Goal: Information Seeking & Learning: Learn about a topic

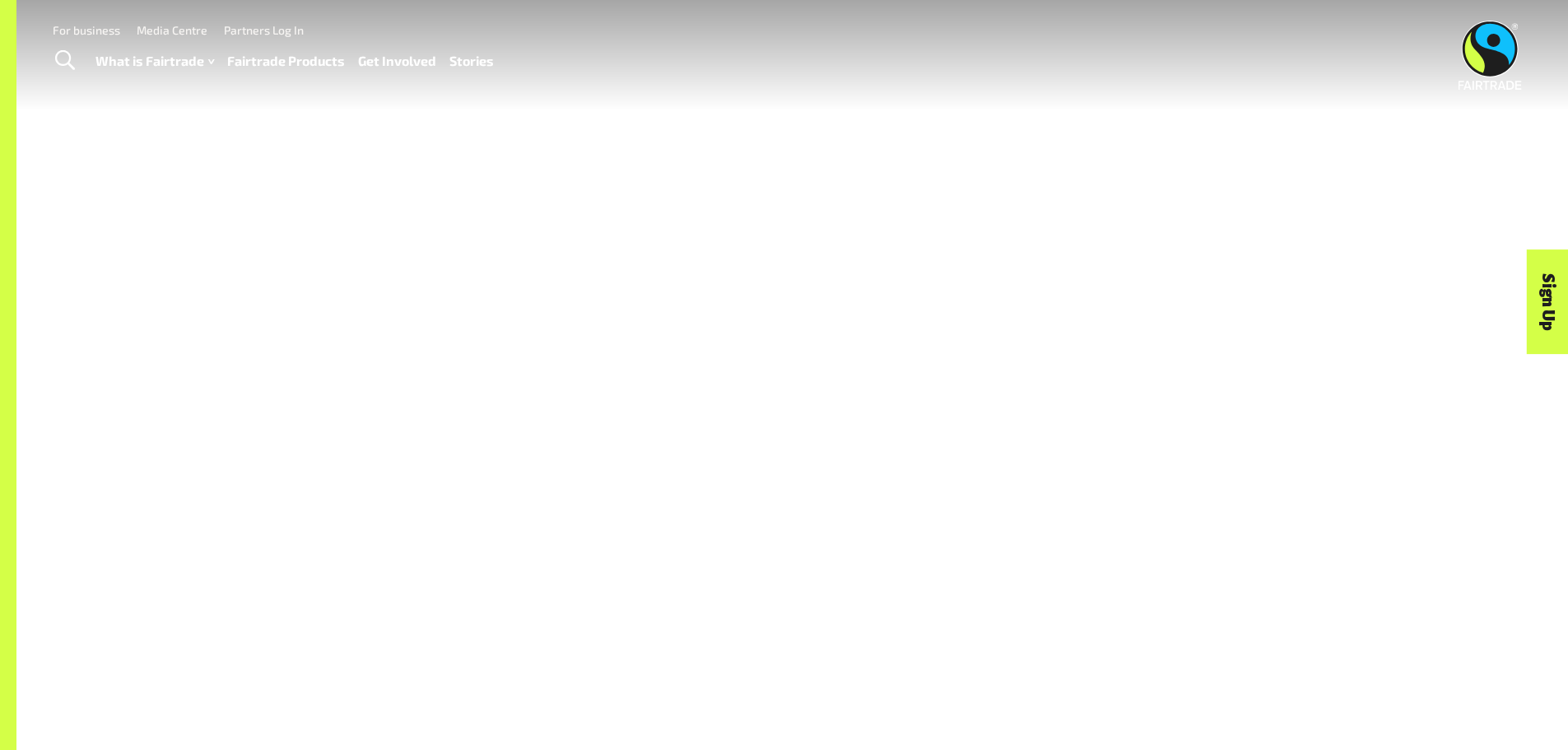
click at [317, 60] on link "Fairtrade Products" at bounding box center [286, 61] width 117 height 24
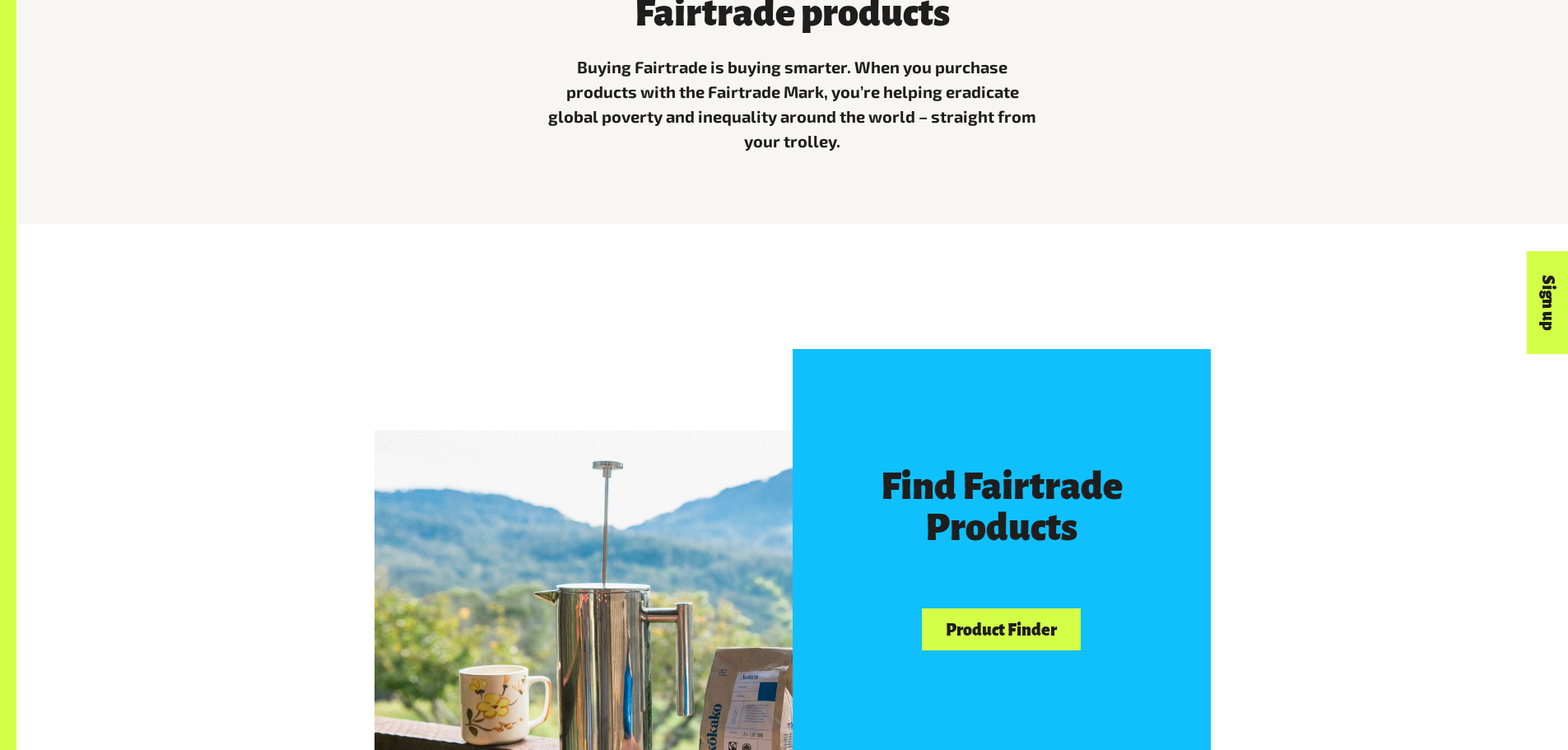
scroll to position [905, 0]
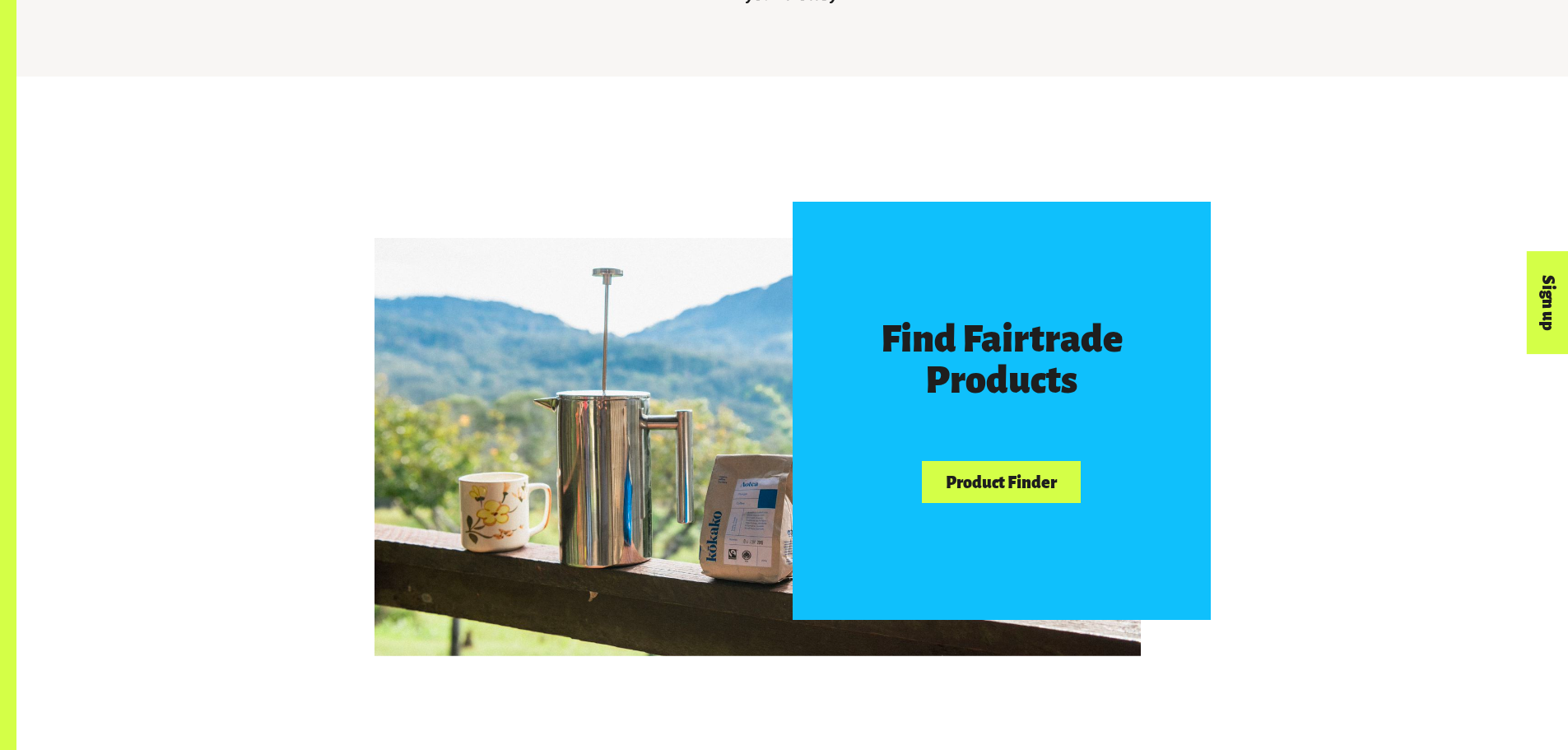
click at [976, 487] on link "Product Finder" at bounding box center [1000, 482] width 158 height 42
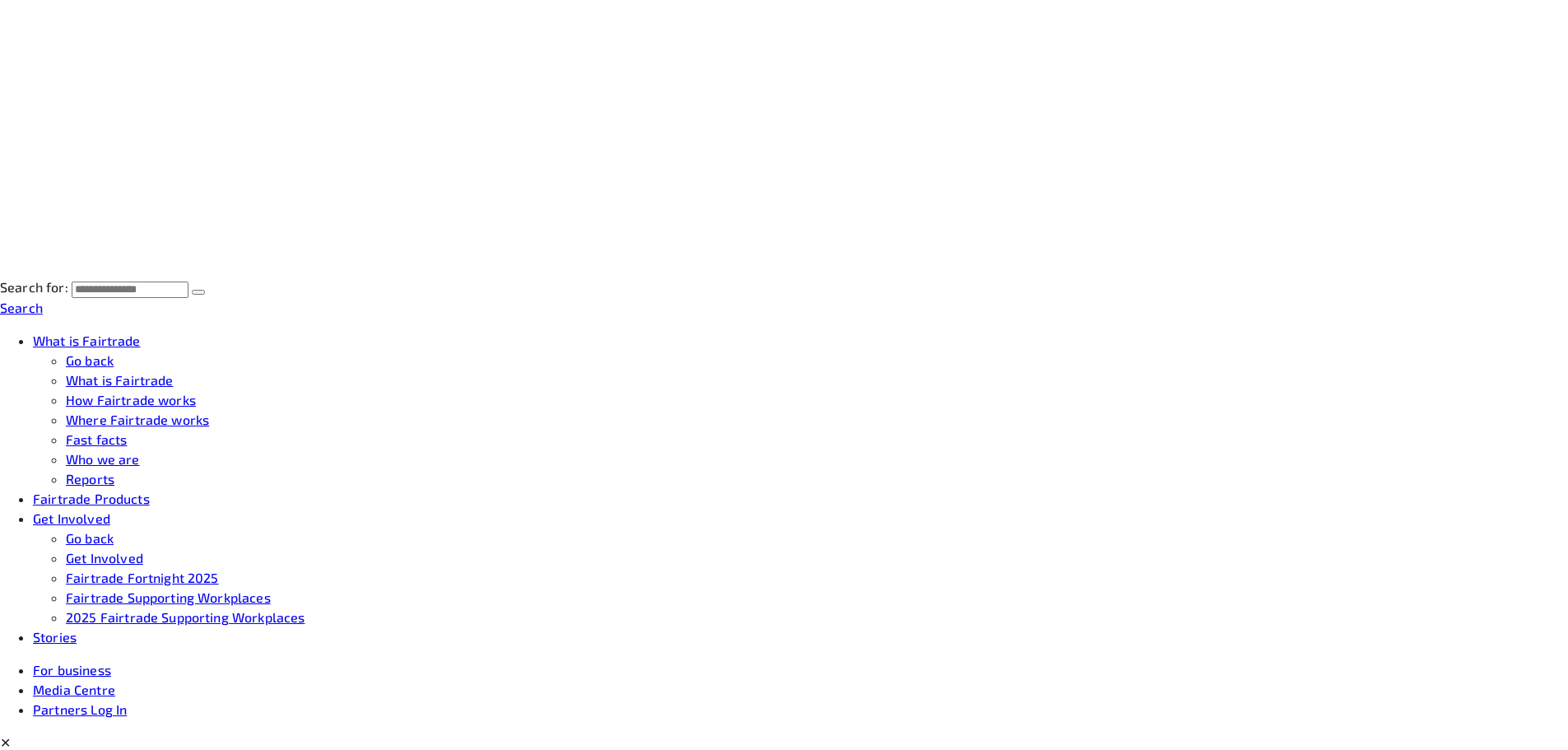
scroll to position [363, 0]
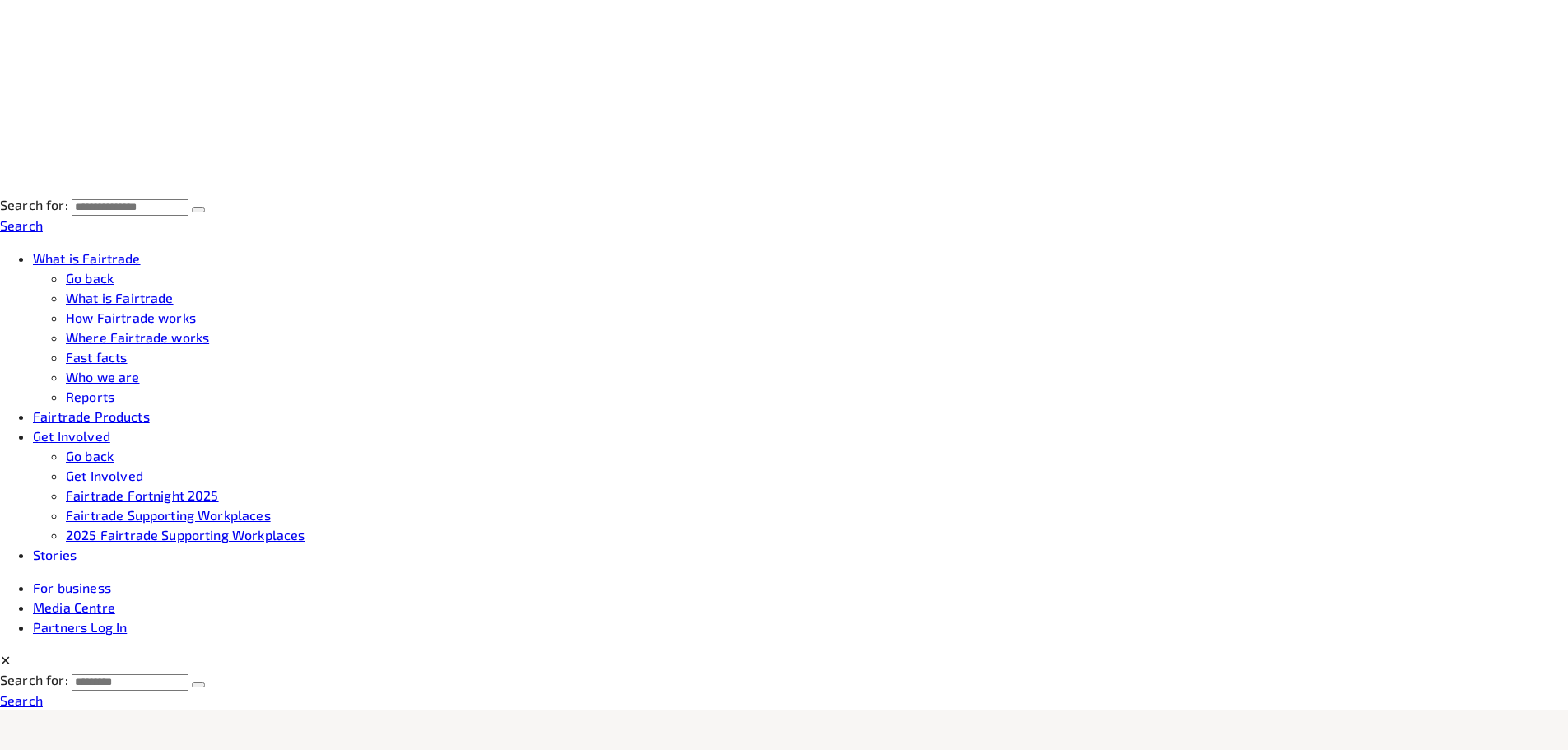
drag, startPoint x: 886, startPoint y: 299, endPoint x: 878, endPoint y: 305, distance: 10.0
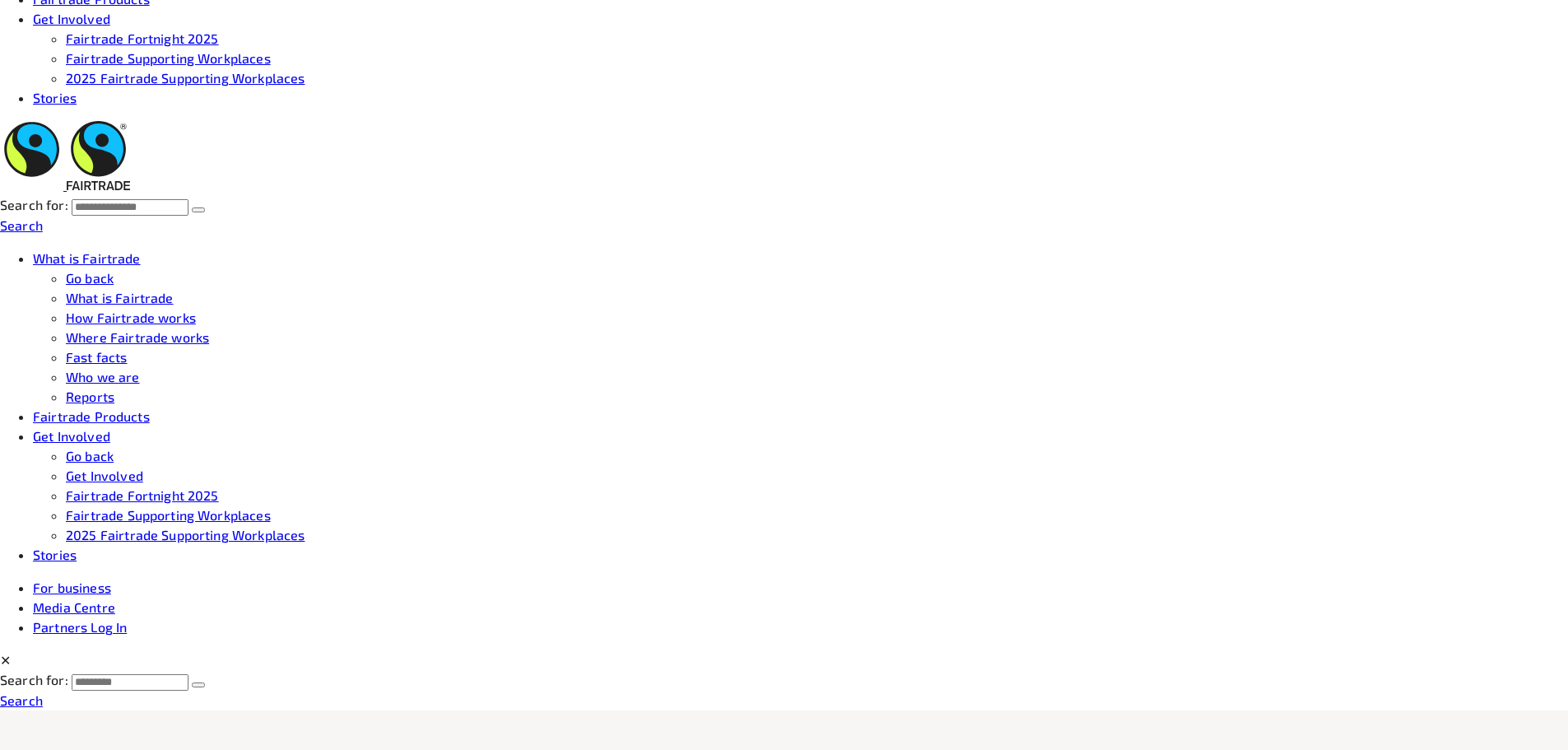
drag, startPoint x: 922, startPoint y: 421, endPoint x: 1324, endPoint y: 425, distance: 402.0
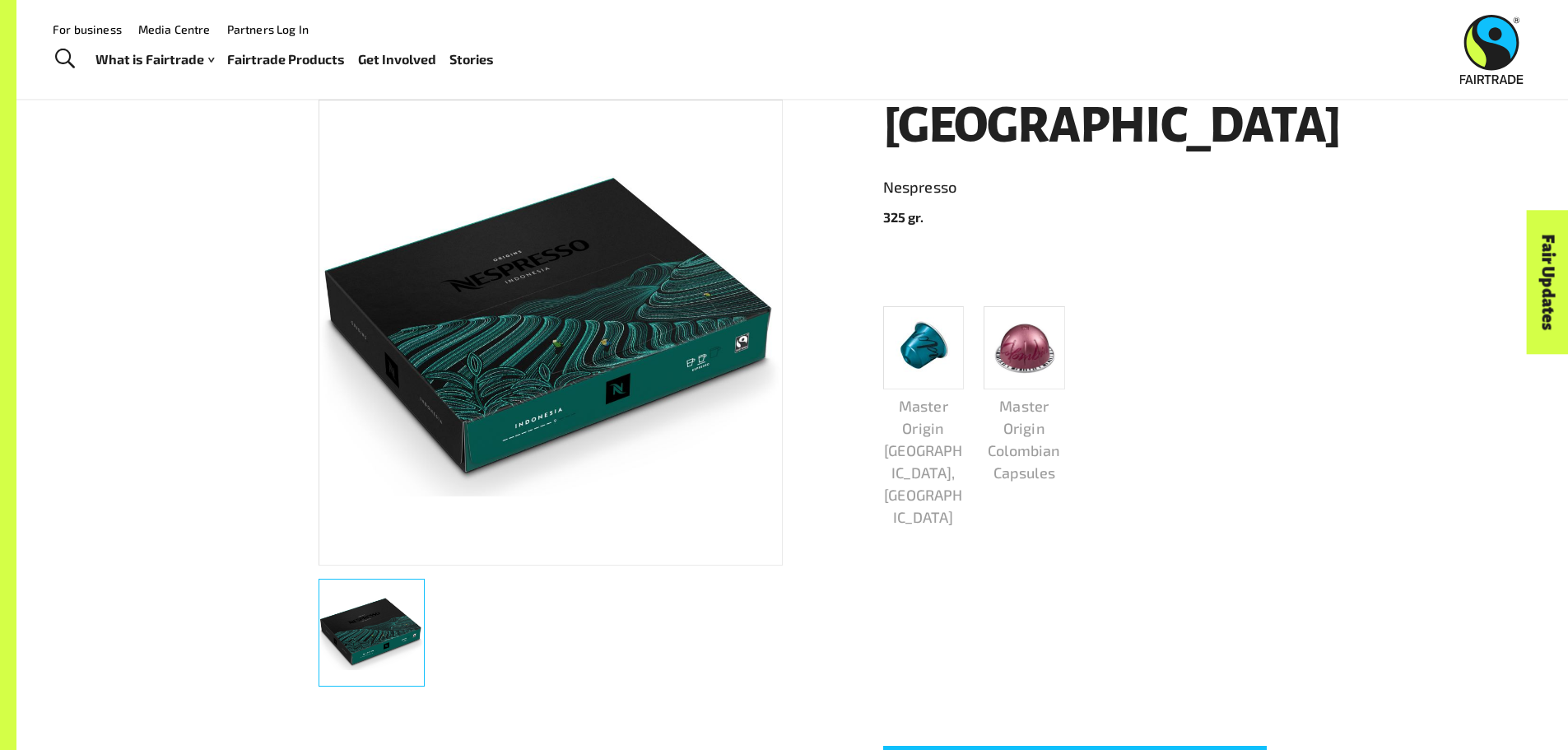
scroll to position [165, 0]
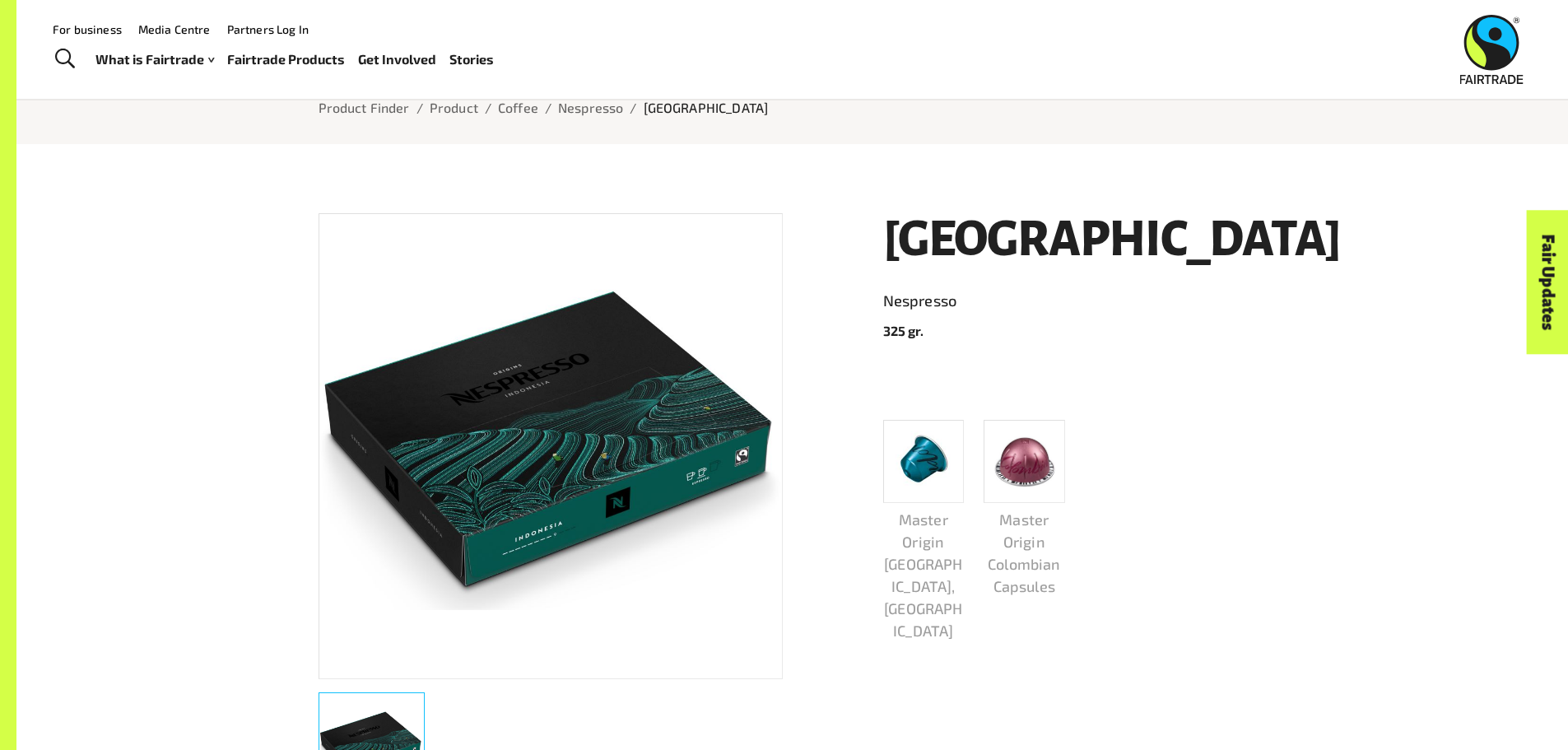
click at [916, 304] on link "Nespresso" at bounding box center [1075, 301] width 384 height 27
drag, startPoint x: 961, startPoint y: 297, endPoint x: 866, endPoint y: 306, distance: 95.4
click at [866, 306] on div "Indonesia Nespresso 325 gr. Master Origin Indonesia, Kapseln Master Origin Colo…" at bounding box center [1065, 503] width 403 height 620
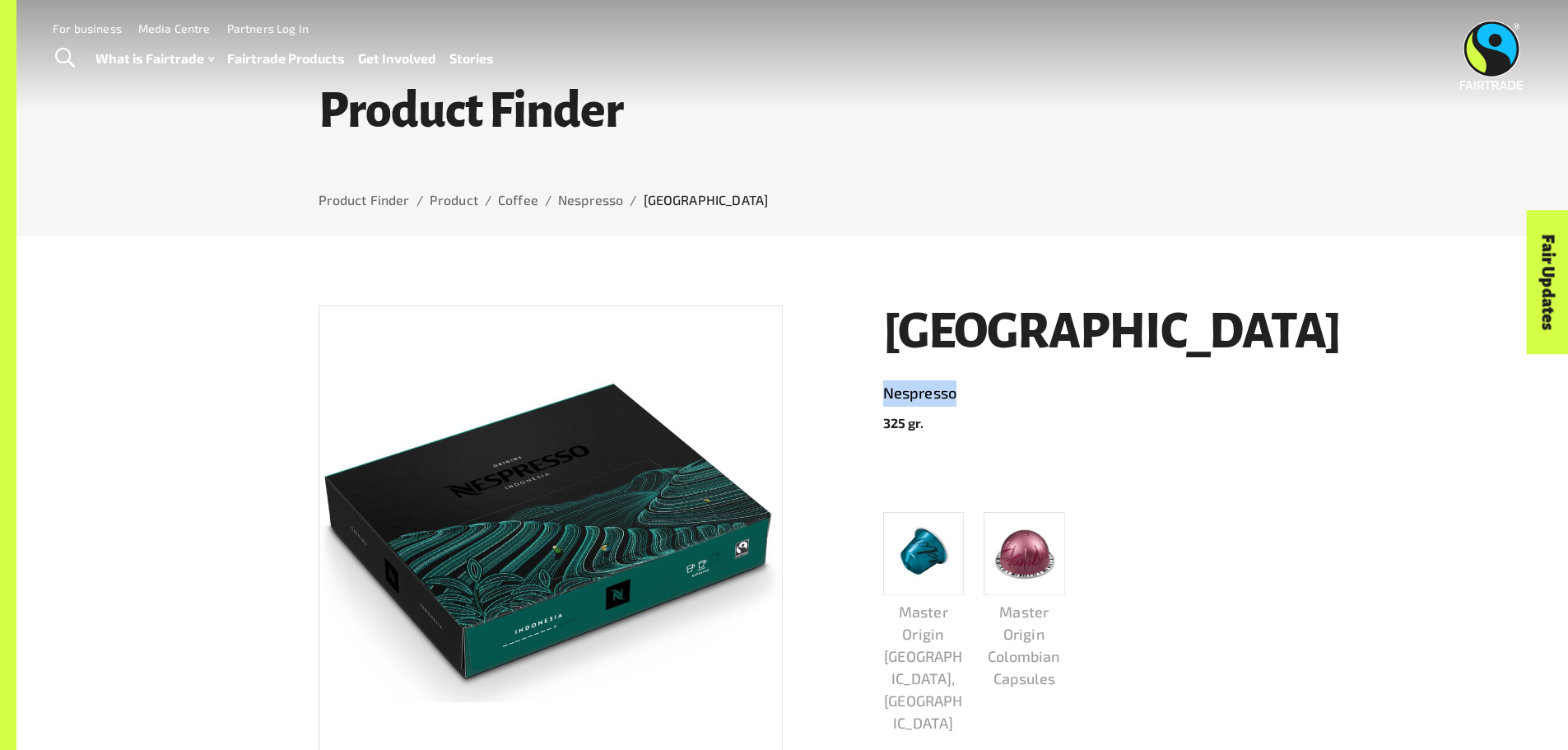
scroll to position [0, 0]
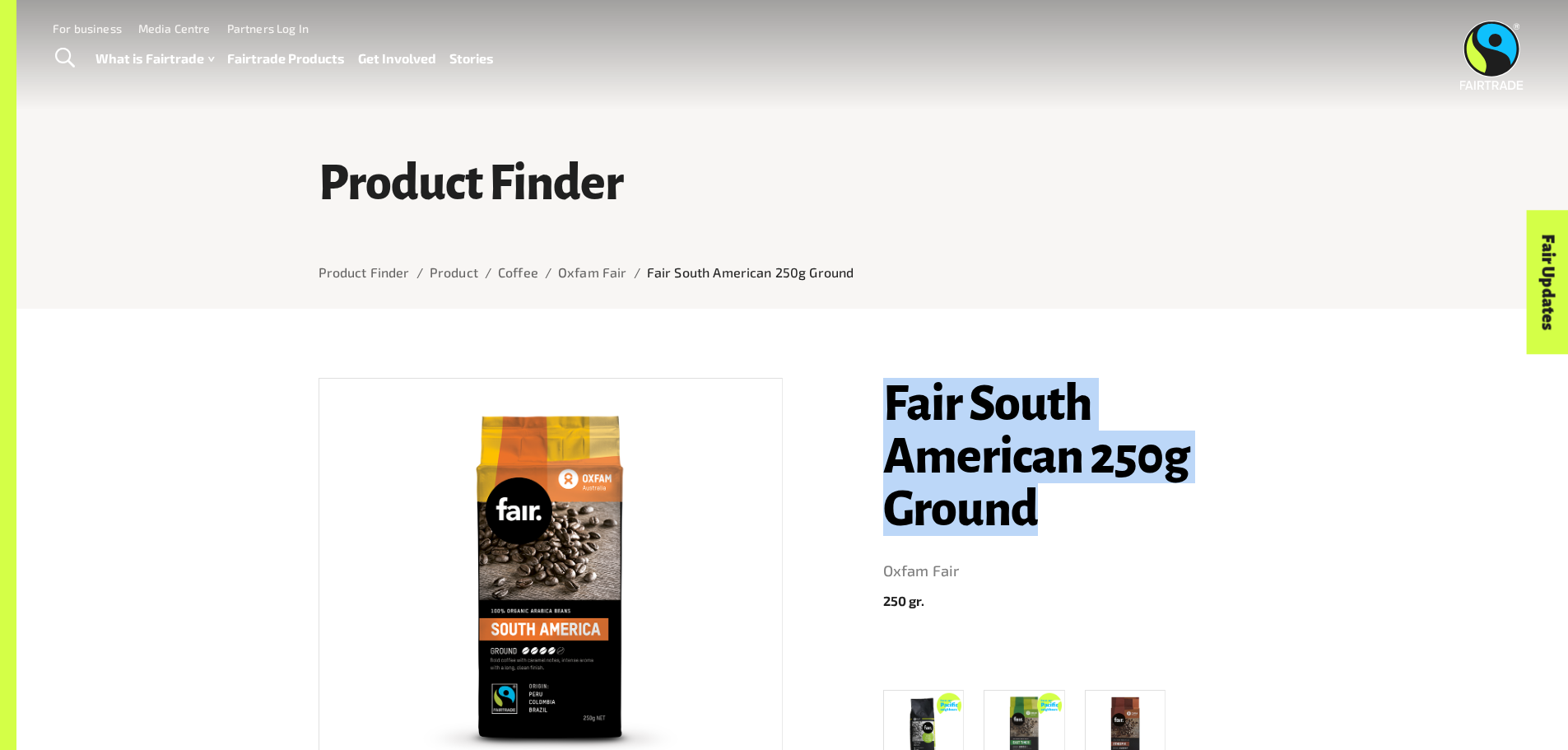
drag, startPoint x: 886, startPoint y: 395, endPoint x: 1106, endPoint y: 543, distance: 265.1
click at [1106, 543] on div "Fair South American 250g Ground Oxfam Fair 250 gr. [GEOGRAPHIC_DATA] 250g Beans…" at bounding box center [1065, 680] width 403 height 645
copy h1 "Fair South American 250g Ground"
click at [887, 414] on h1 "Fair South American 250g Ground" at bounding box center [1075, 457] width 384 height 158
drag, startPoint x: 884, startPoint y: 401, endPoint x: 988, endPoint y: 558, distance: 188.3
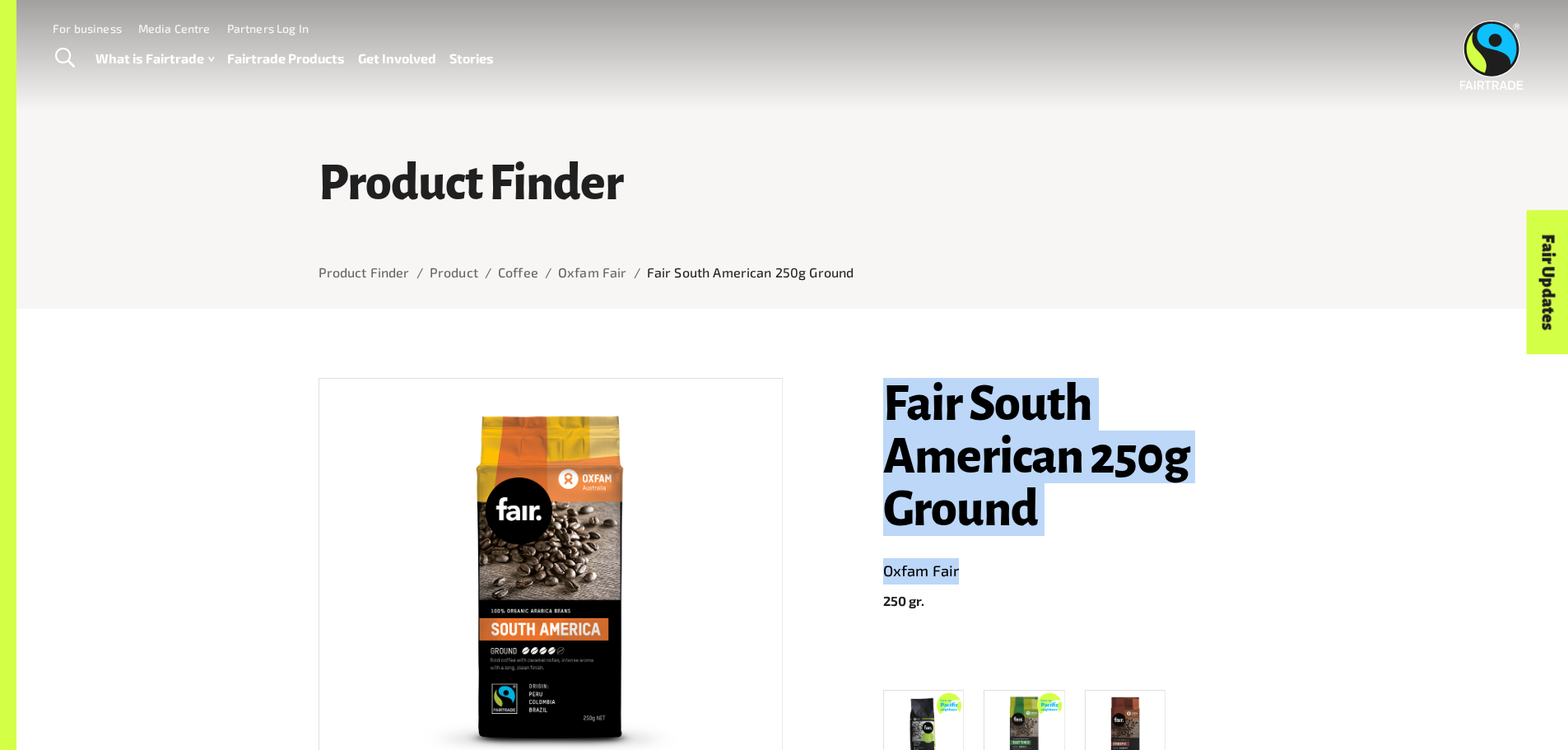
click at [986, 561] on div "Fair South American 250g Ground Oxfam Fair 250 gr. [GEOGRAPHIC_DATA] 250g Beans…" at bounding box center [1065, 680] width 403 height 645
copy header "Fair South American 250g Ground Oxfam Fair"
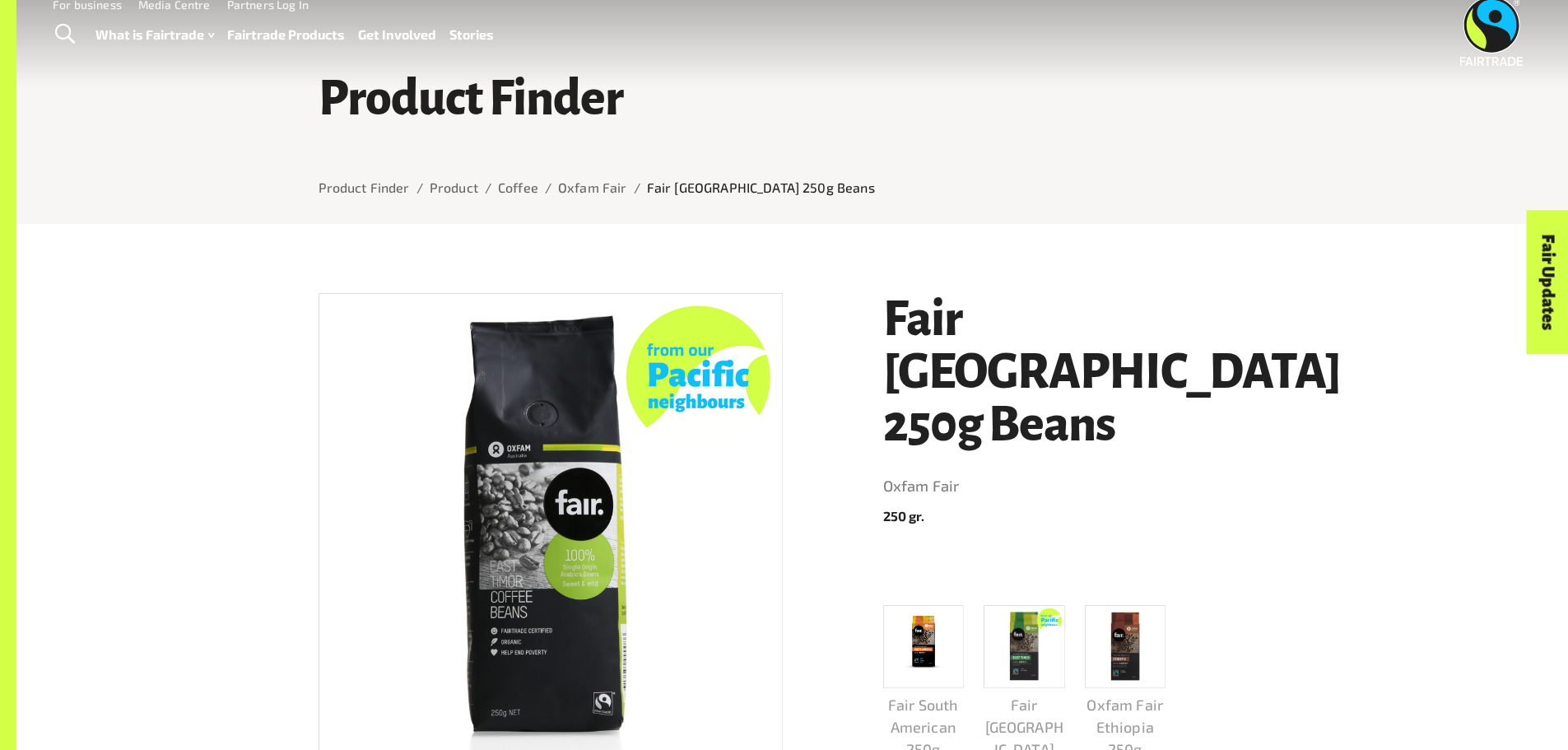
scroll to position [165, 0]
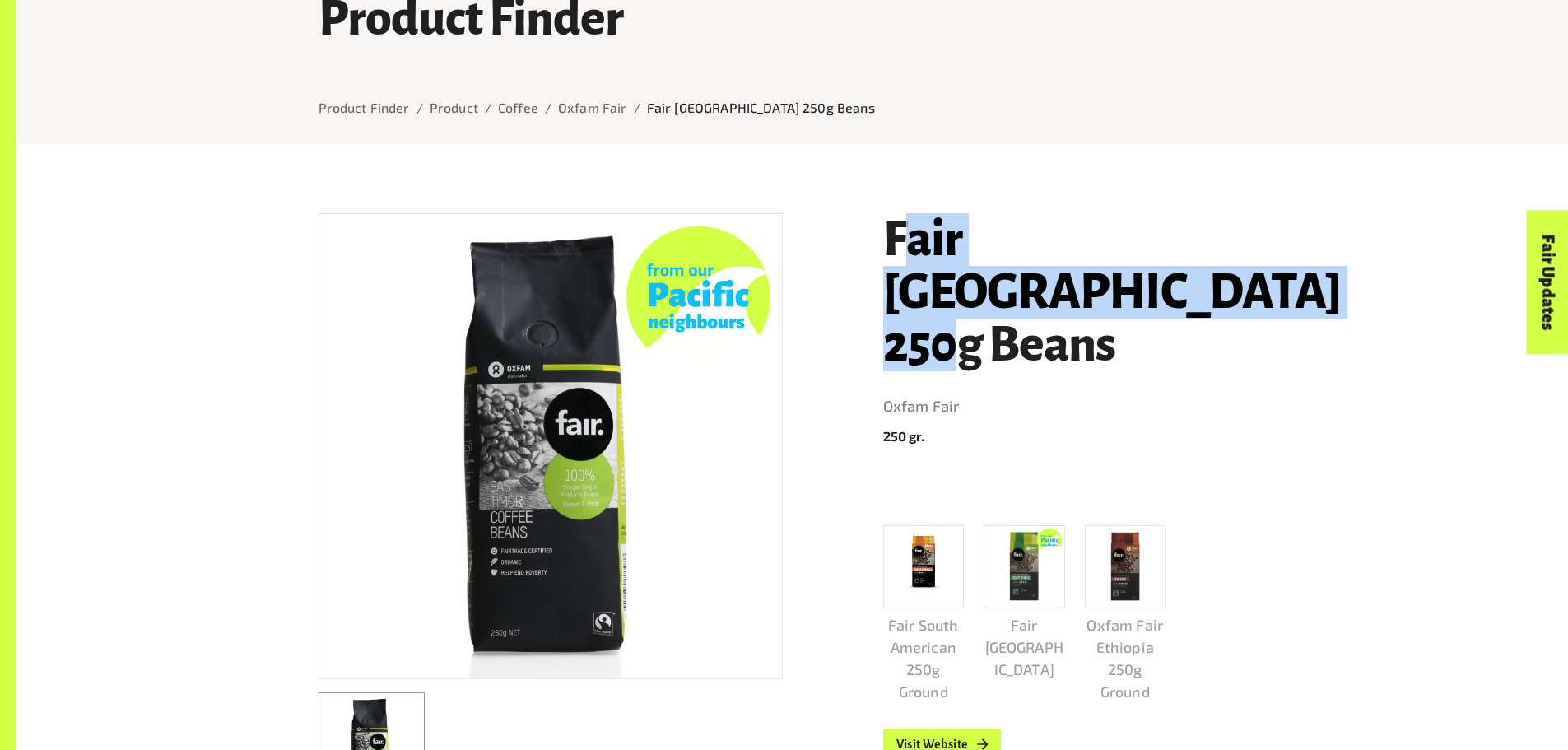
drag, startPoint x: 895, startPoint y: 243, endPoint x: 1114, endPoint y: 281, distance: 222.3
click at [1114, 276] on h1 "Fair [GEOGRAPHIC_DATA] 250g Beans" at bounding box center [1075, 292] width 384 height 158
click at [1112, 299] on h1 "Fair [GEOGRAPHIC_DATA] 250g Beans" at bounding box center [1075, 292] width 384 height 158
